Goal: Information Seeking & Learning: Check status

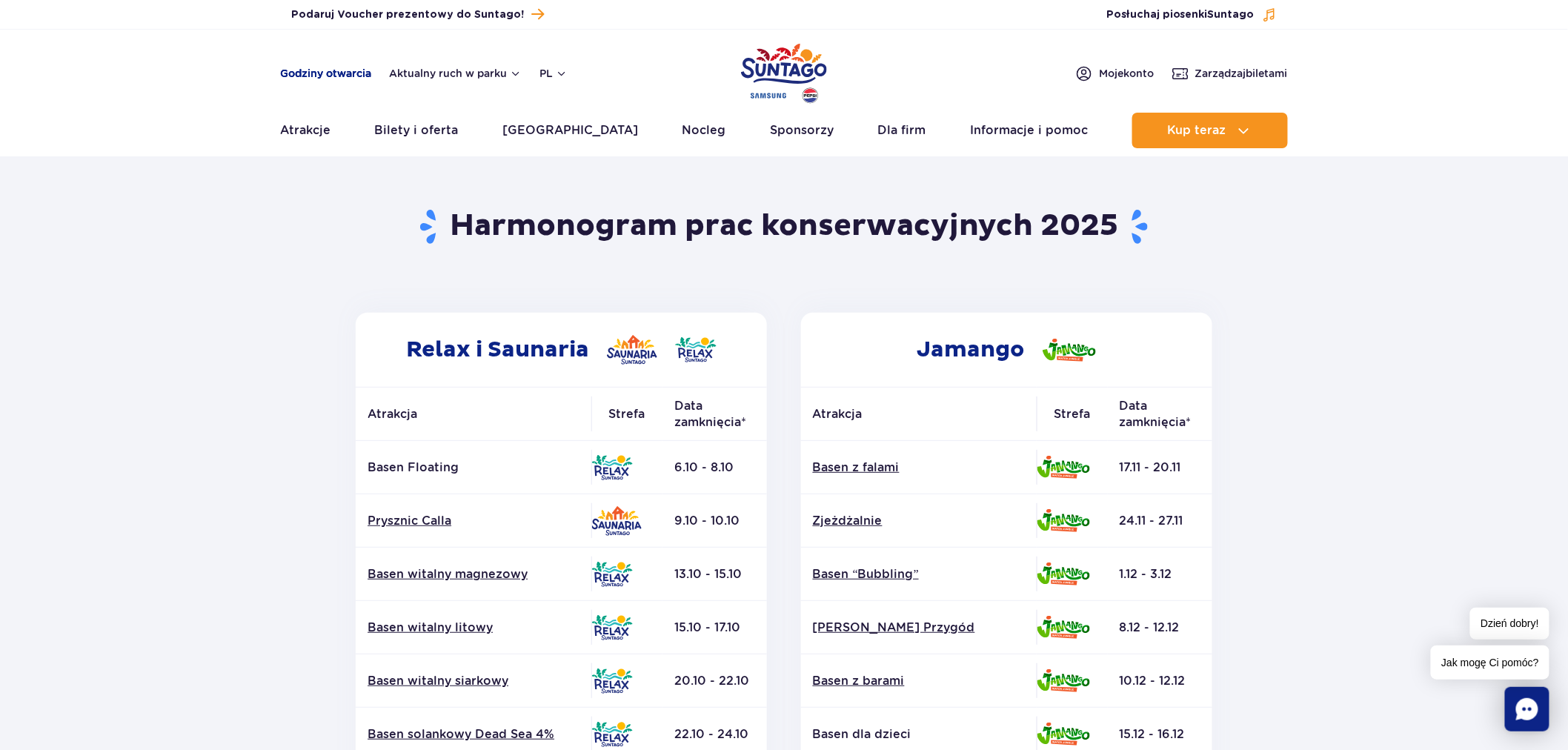
click at [329, 78] on link "Godziny otwarcia" at bounding box center [325, 73] width 91 height 15
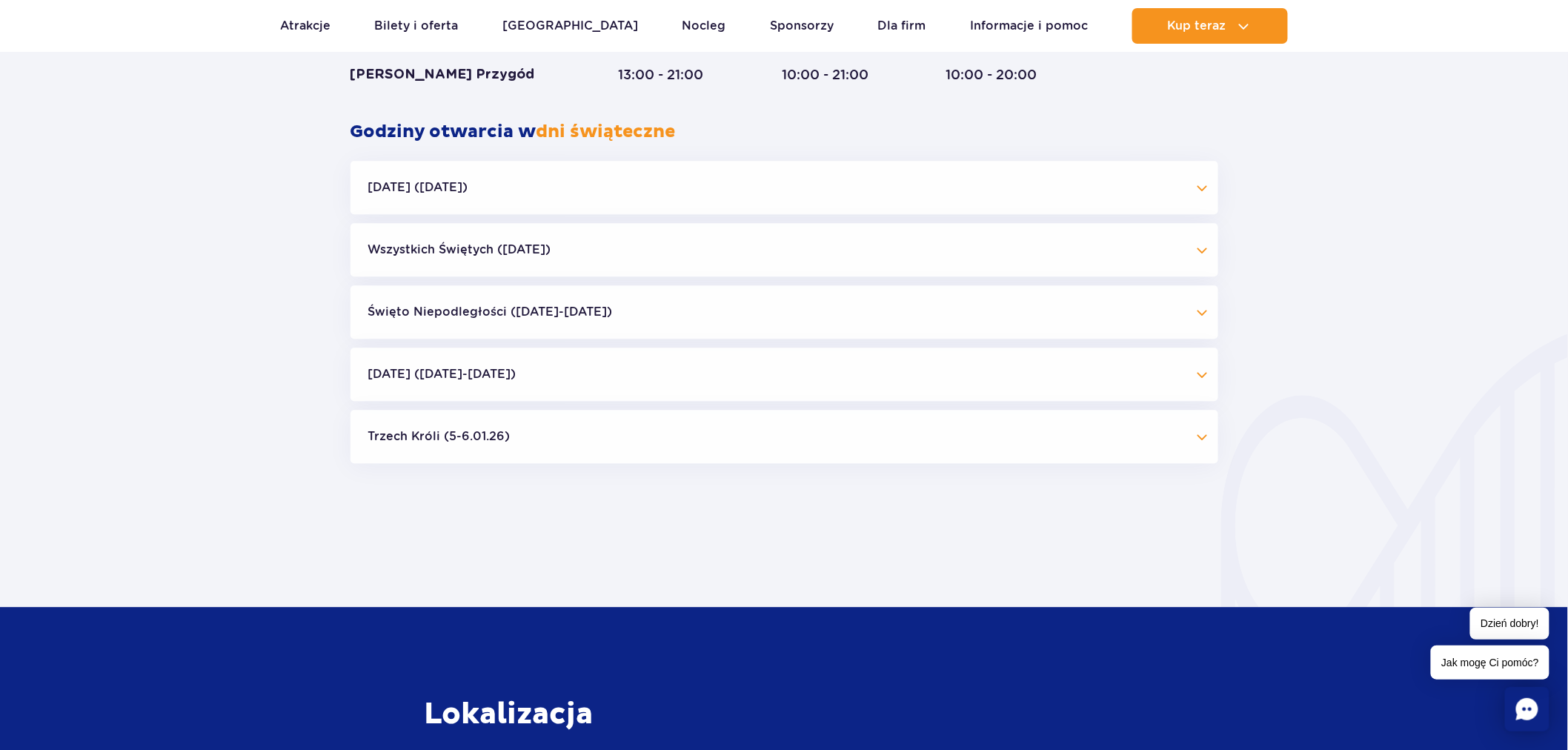
scroll to position [1375, 0]
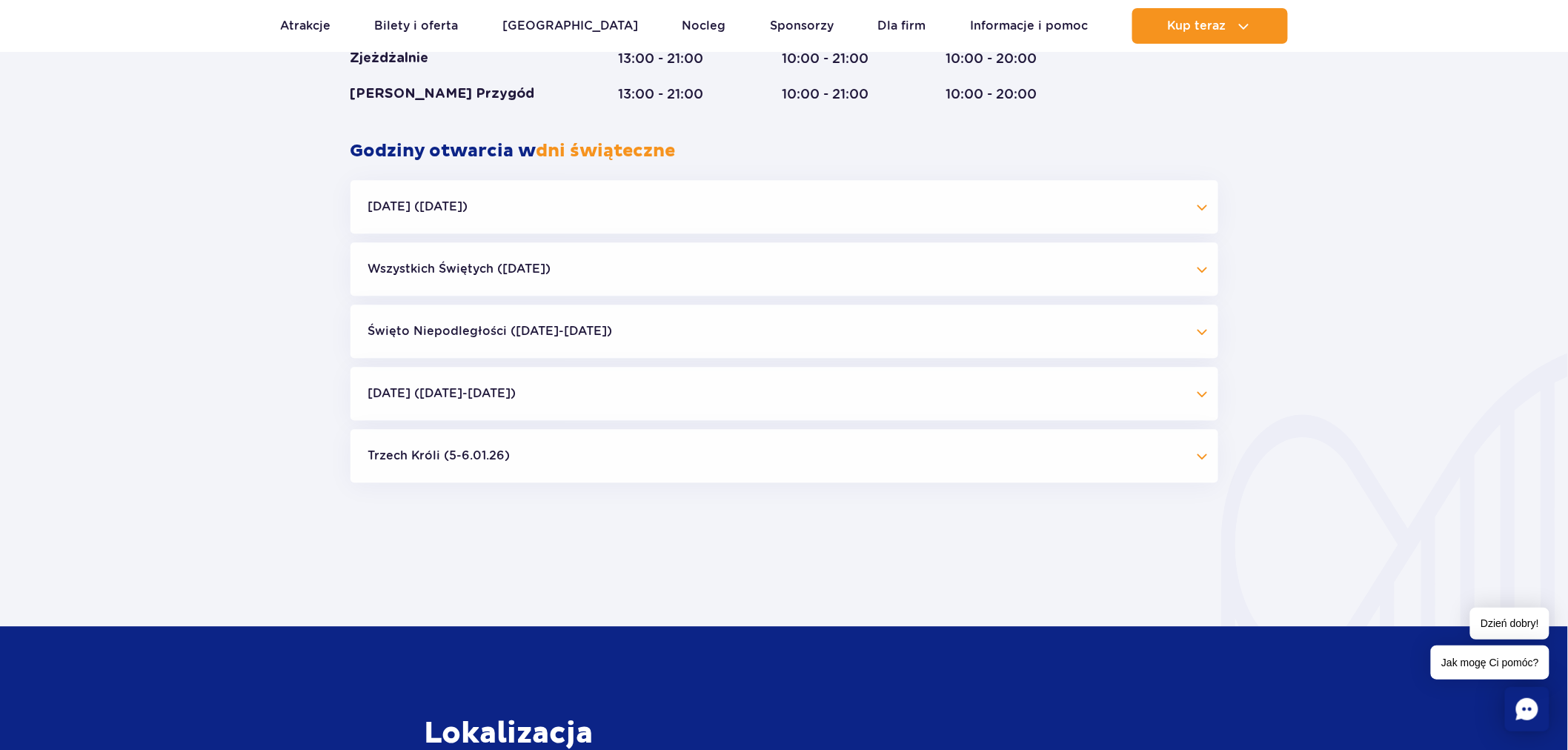
click at [677, 259] on button "Wszystkich Świętych ([DATE])" at bounding box center [785, 269] width 868 height 53
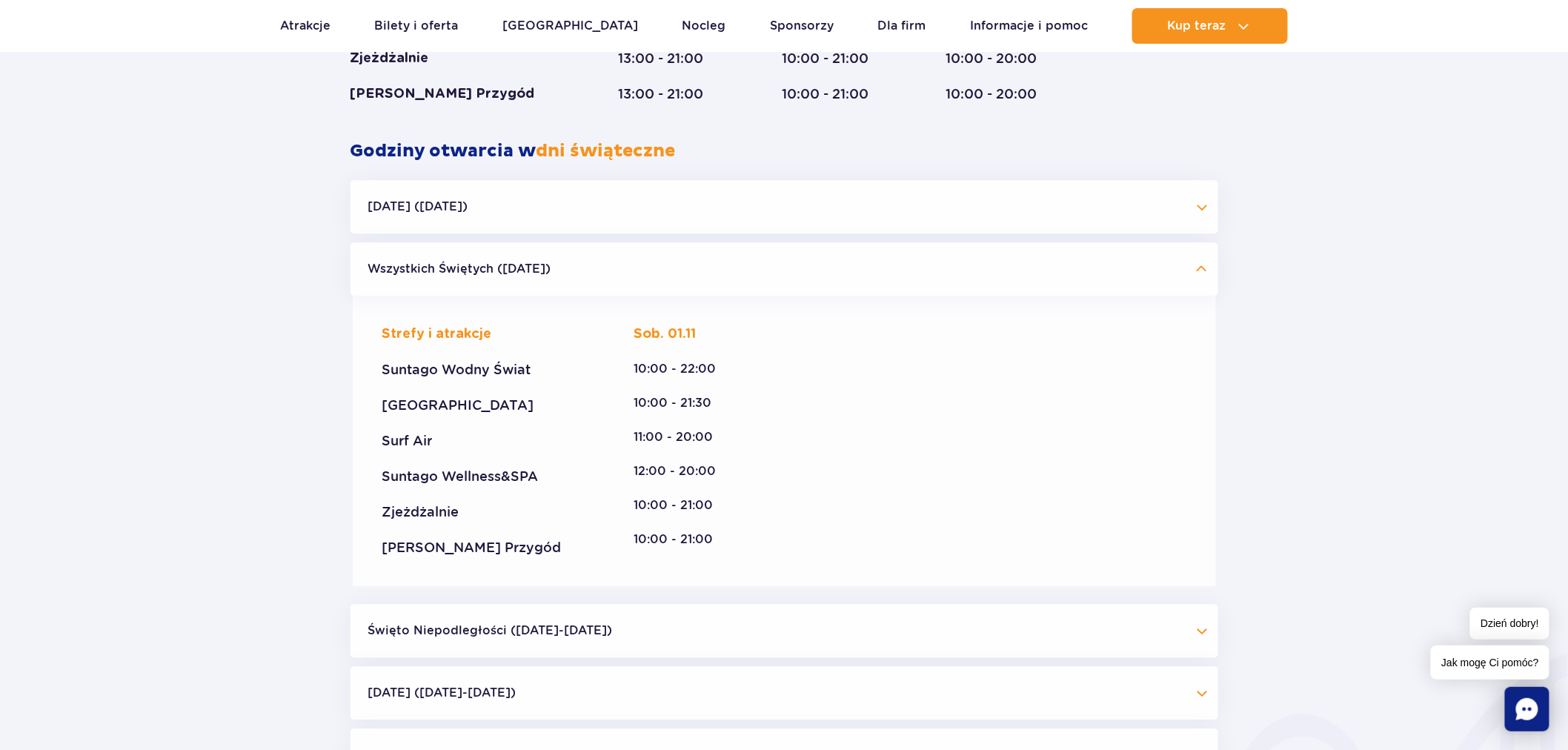
click at [677, 259] on button "Wszystkich Świętych ([DATE])" at bounding box center [785, 269] width 868 height 53
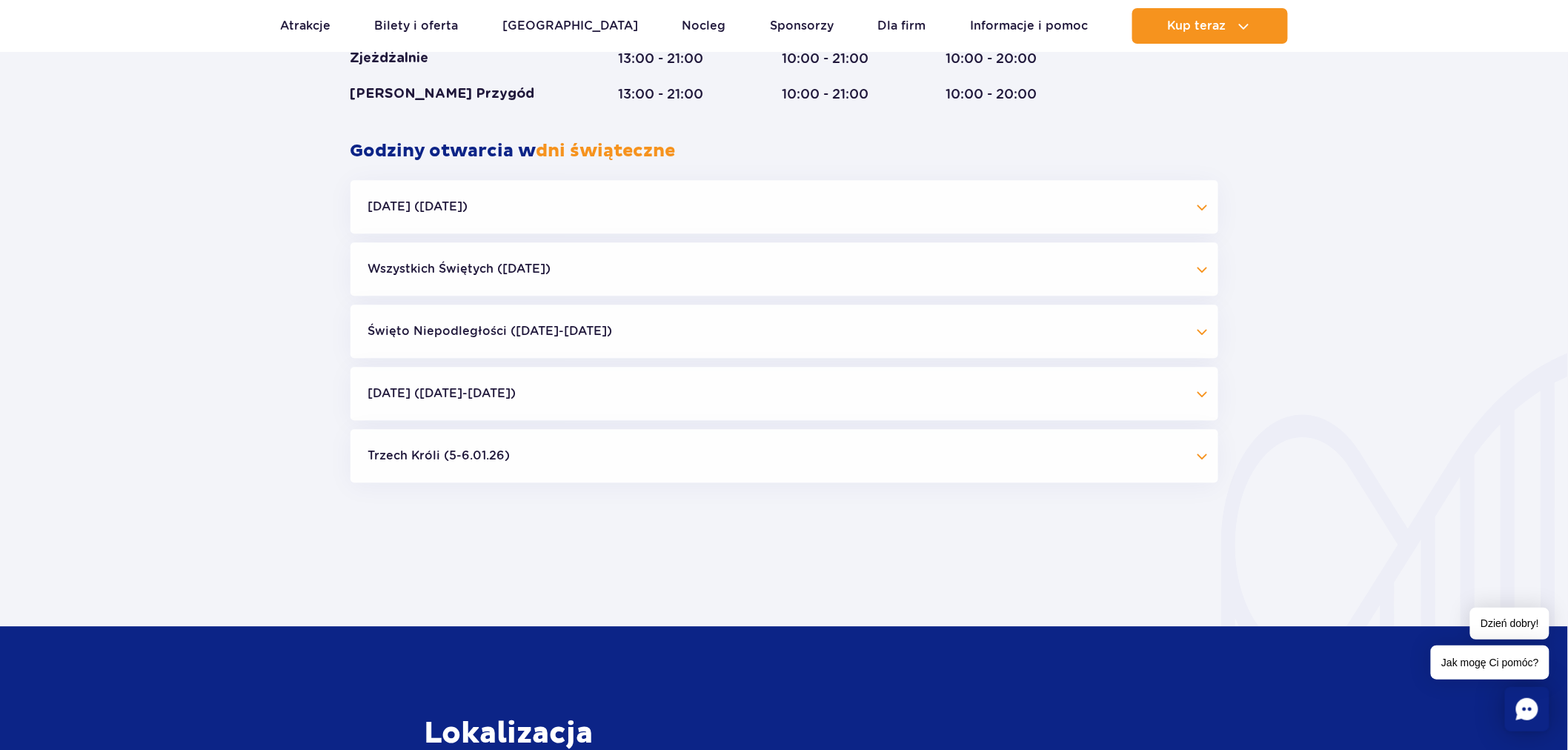
click at [628, 330] on button "Święto Niepodległości ([DATE]-[DATE])" at bounding box center [785, 331] width 868 height 53
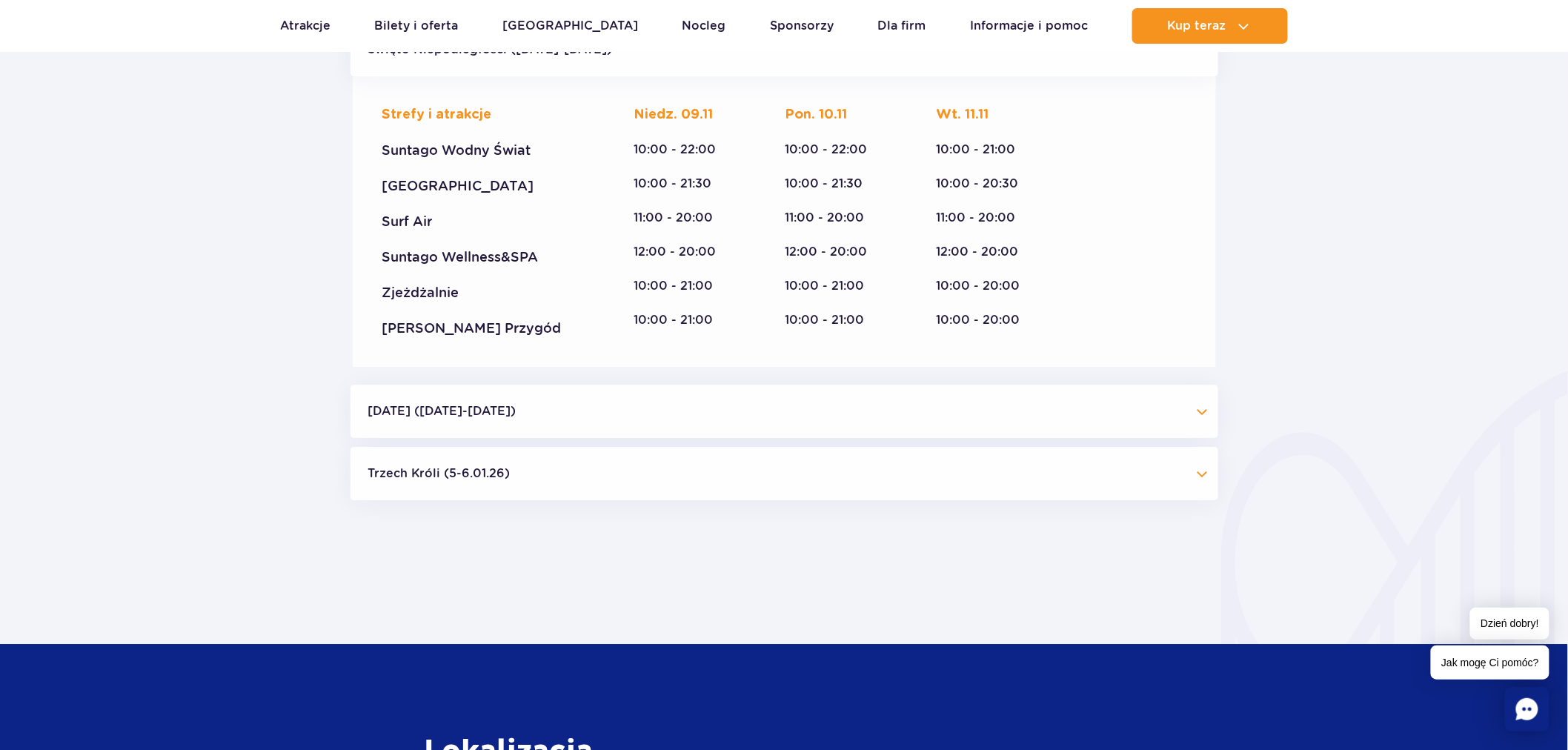
scroll to position [1651, 0]
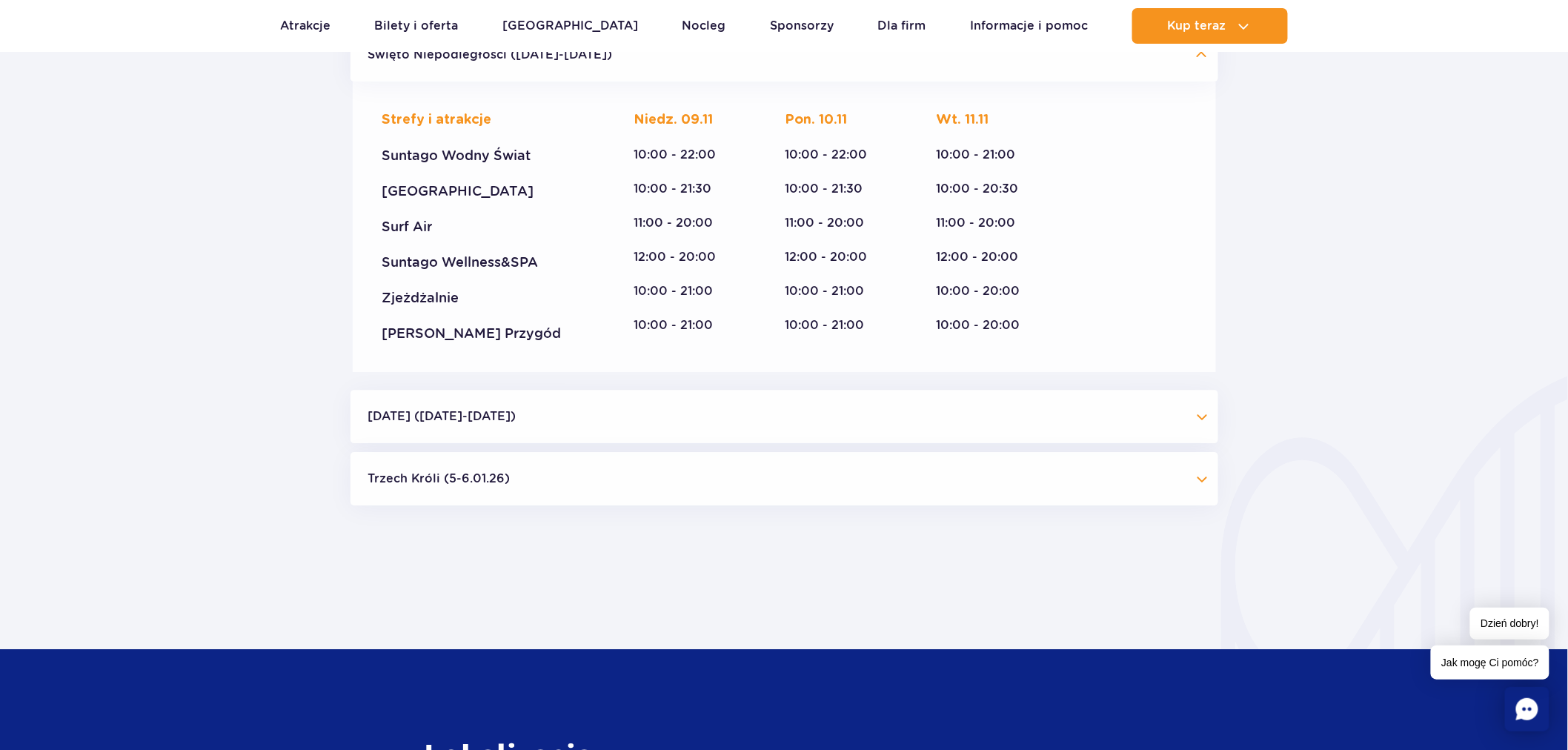
click at [575, 465] on button "Trzech Króli (5-6.01.26)" at bounding box center [785, 478] width 868 height 53
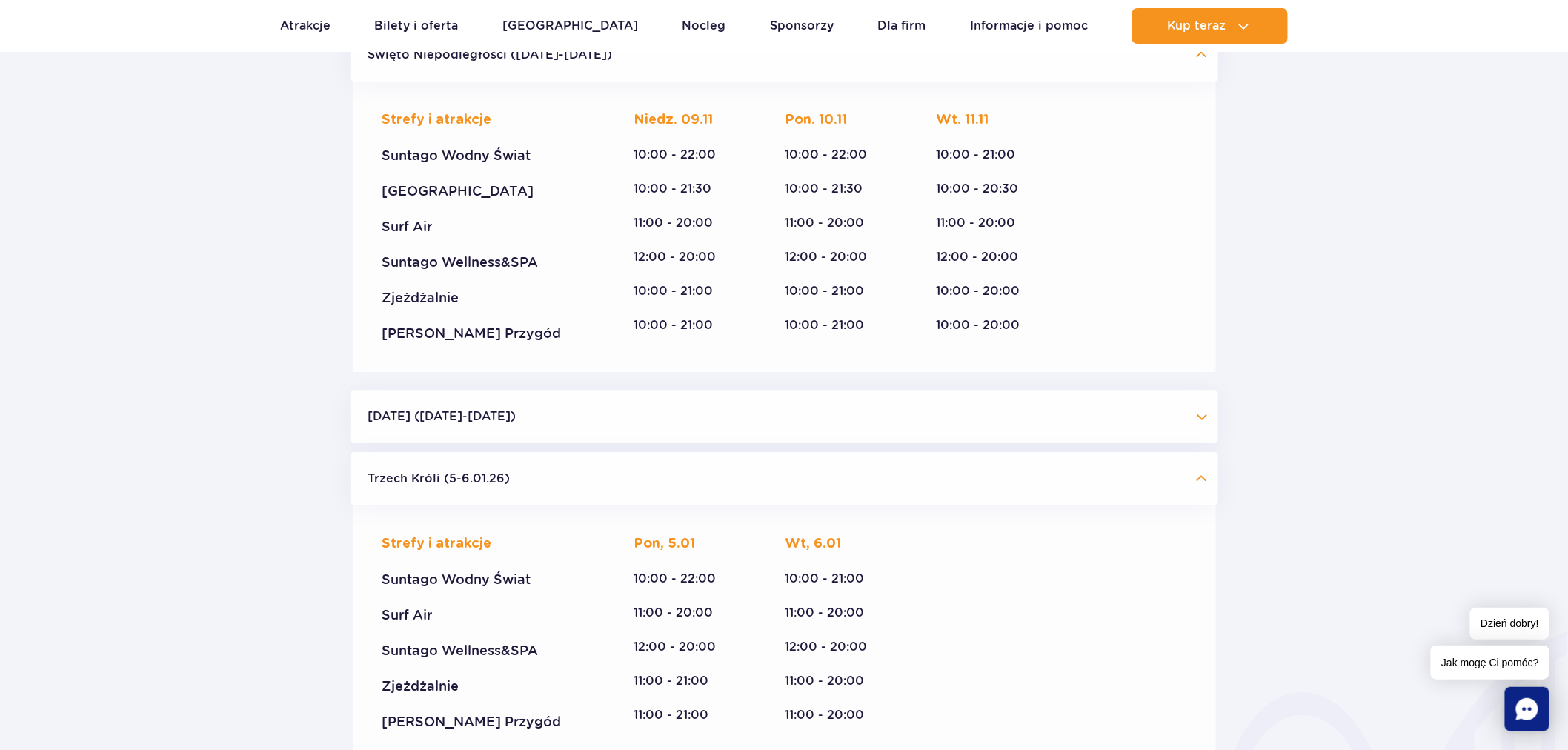
click at [789, 416] on button "[DATE] ([DATE]-[DATE])" at bounding box center [785, 416] width 868 height 53
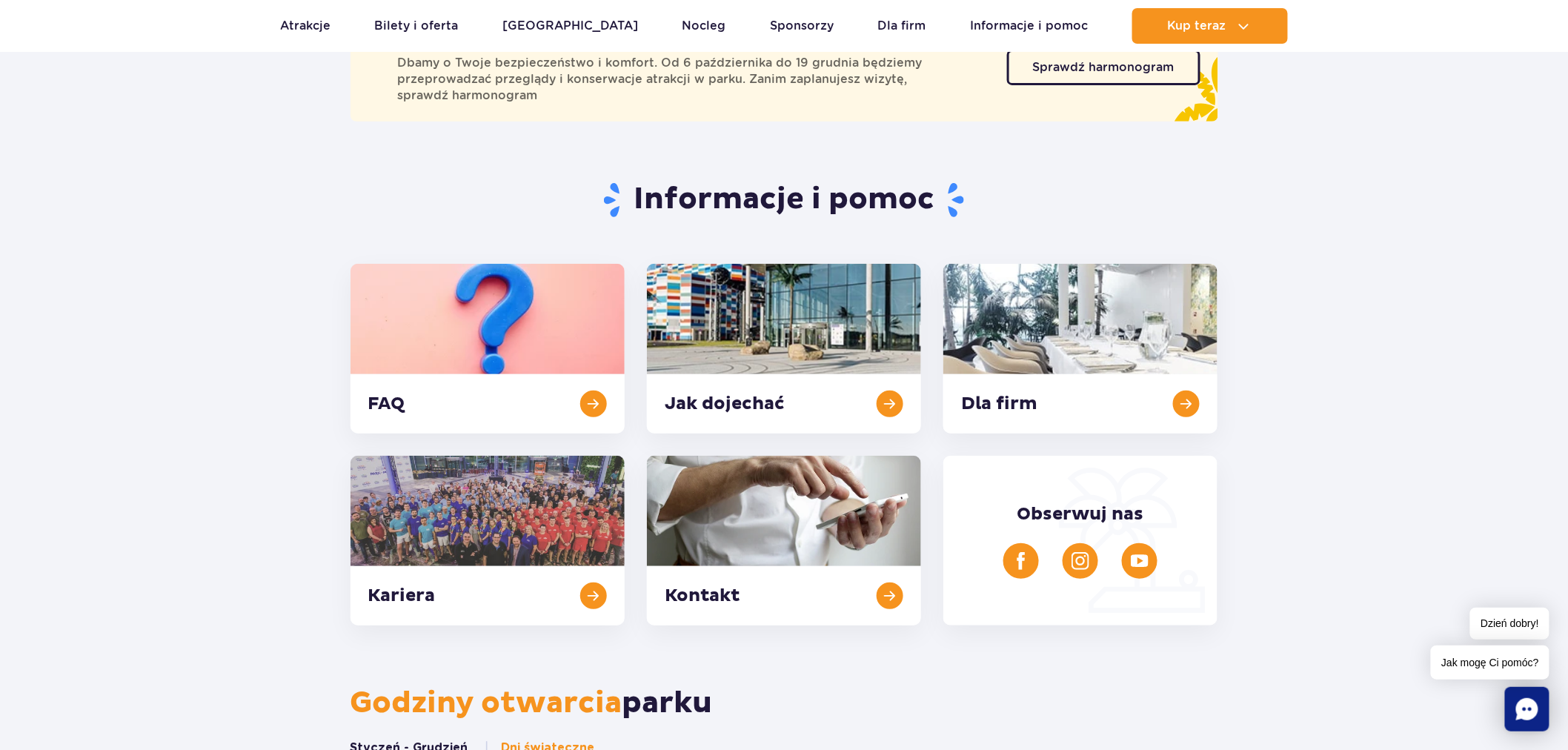
scroll to position [137, 0]
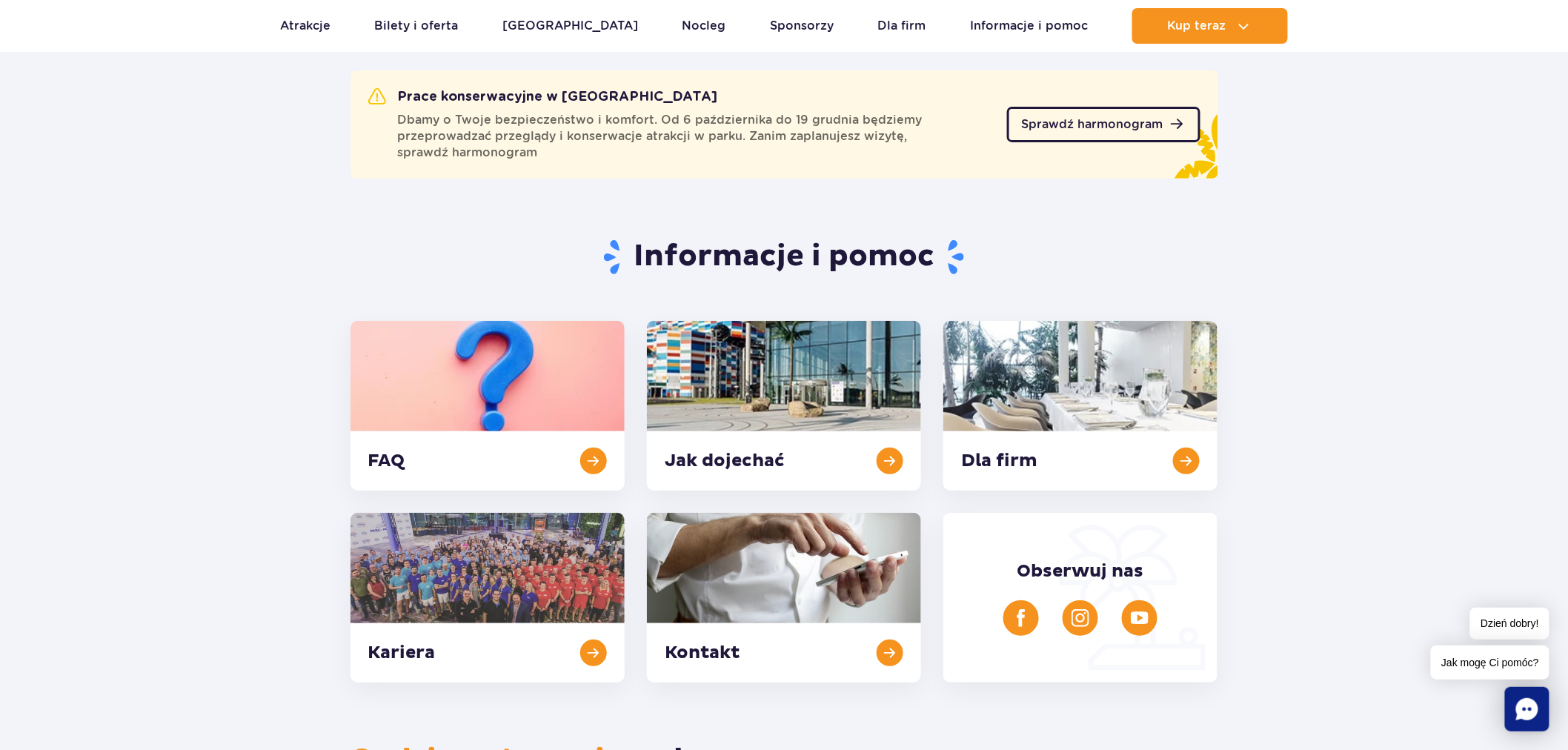
click at [1101, 123] on span "Sprawdź harmonogram" at bounding box center [1092, 125] width 141 height 12
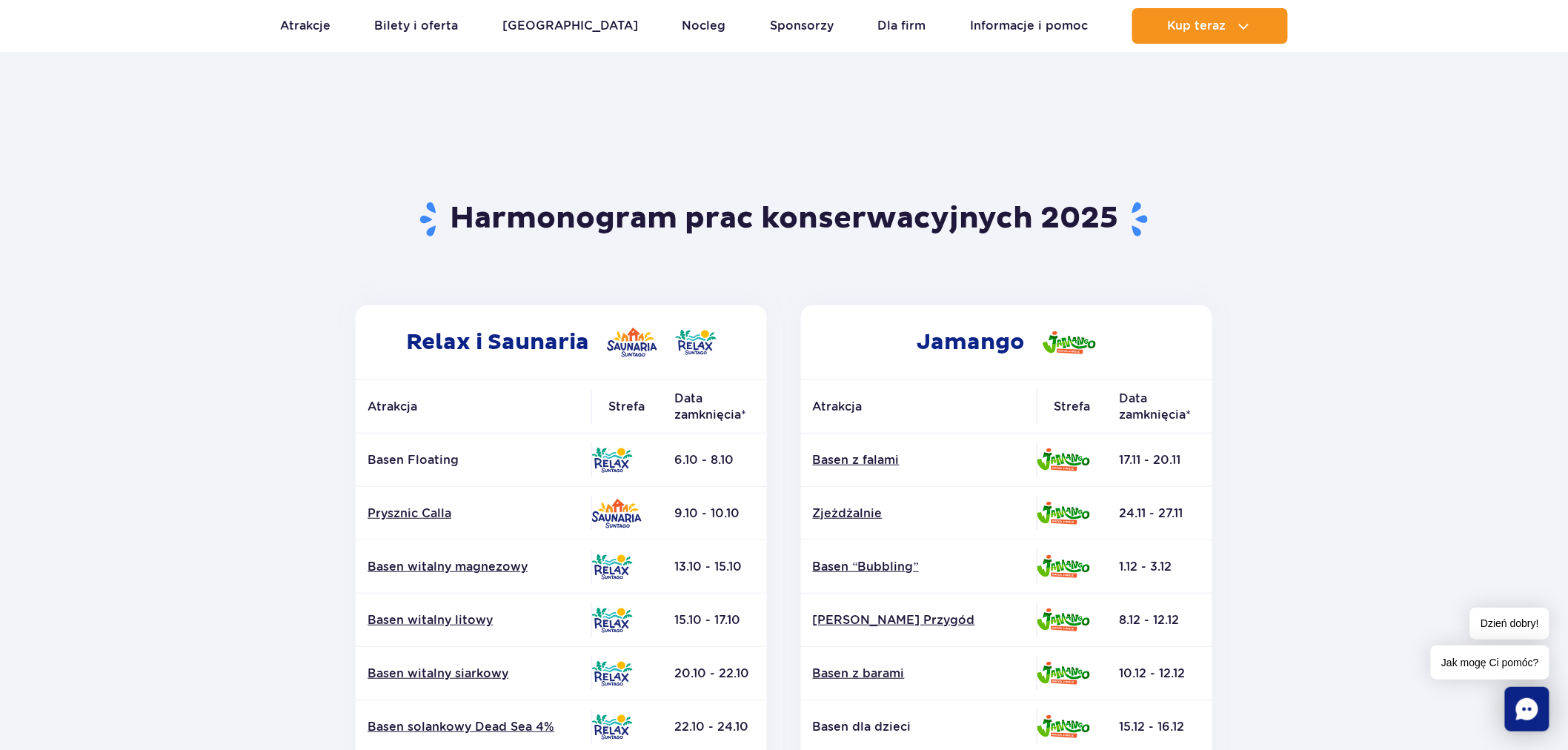
scroll to position [4, 0]
